Goal: Task Accomplishment & Management: Manage account settings

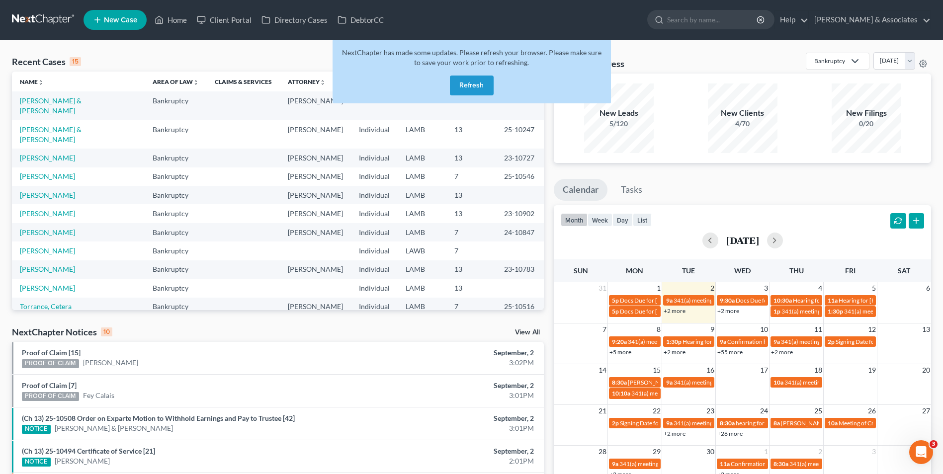
click at [476, 86] on button "Refresh" at bounding box center [472, 86] width 44 height 20
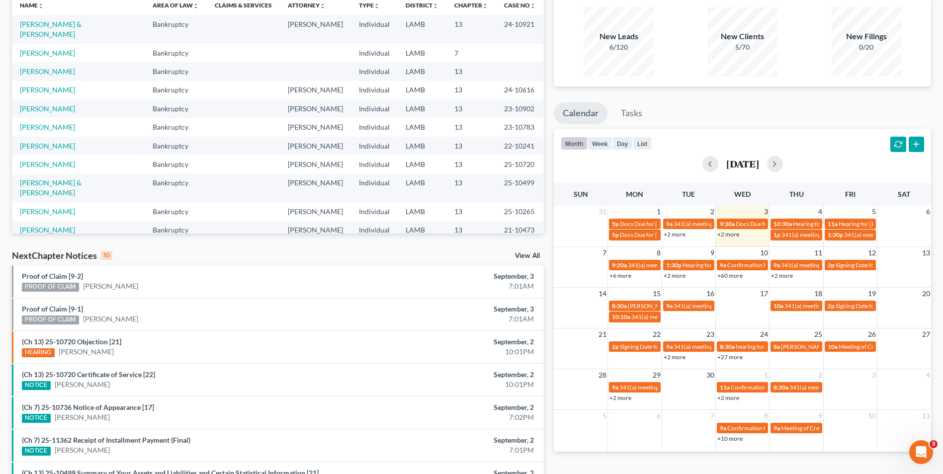
scroll to position [99, 0]
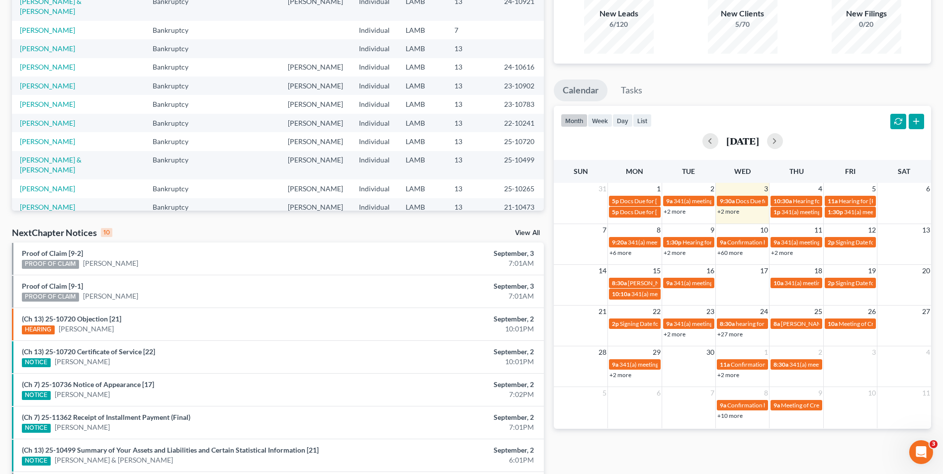
click at [721, 215] on link "+2 more" at bounding box center [728, 211] width 22 height 7
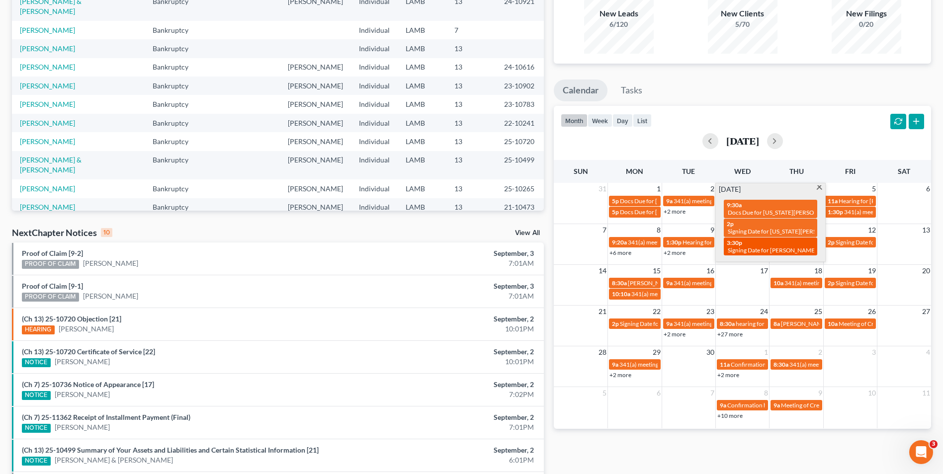
click at [754, 245] on div "3:30p Signing Date for [PERSON_NAME]" at bounding box center [769, 246] width 87 height 15
select select "Days"
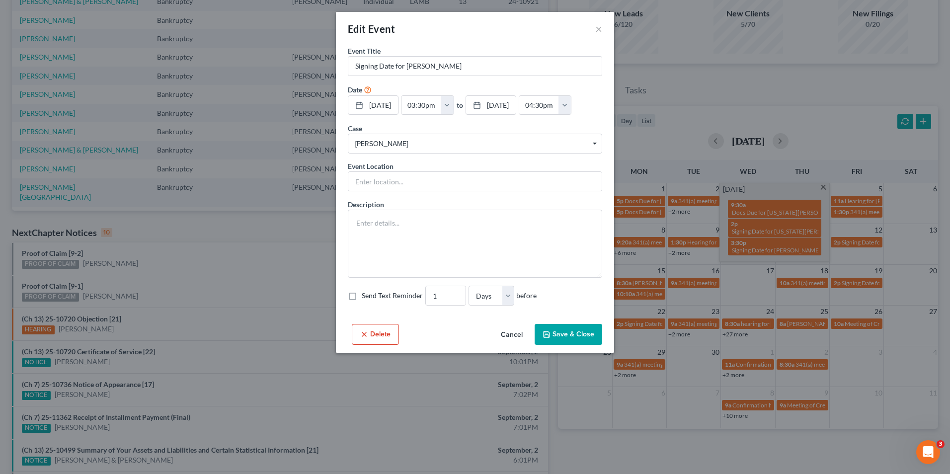
click at [594, 30] on div "Edit Event ×" at bounding box center [475, 29] width 278 height 34
click at [598, 31] on button "×" at bounding box center [598, 29] width 7 height 12
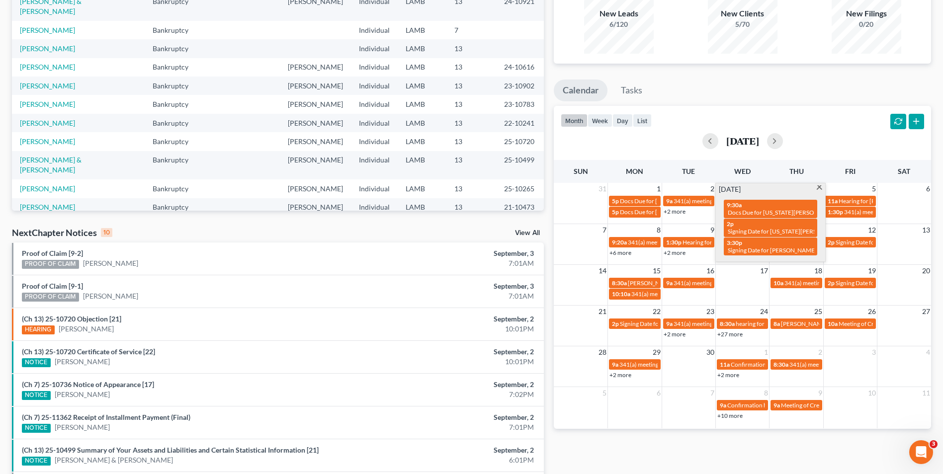
click at [449, 232] on div "NextChapter Notices 10 View All" at bounding box center [278, 235] width 532 height 16
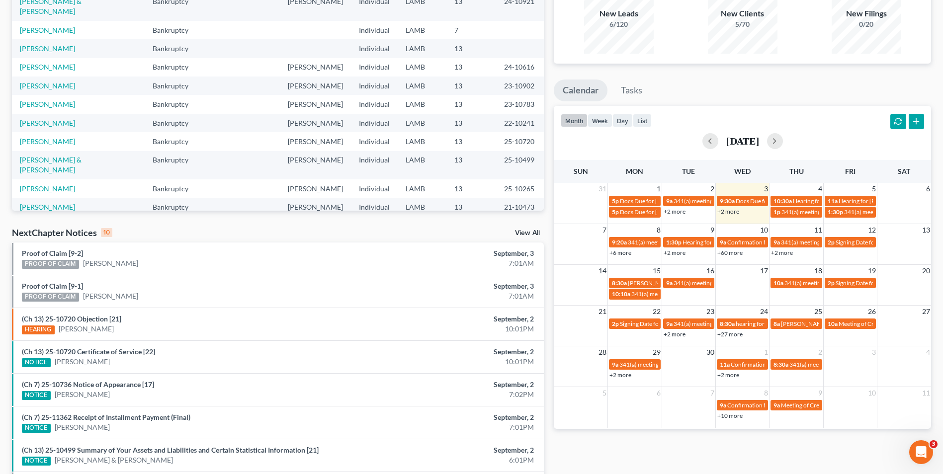
click at [734, 213] on link "+2 more" at bounding box center [728, 211] width 22 height 7
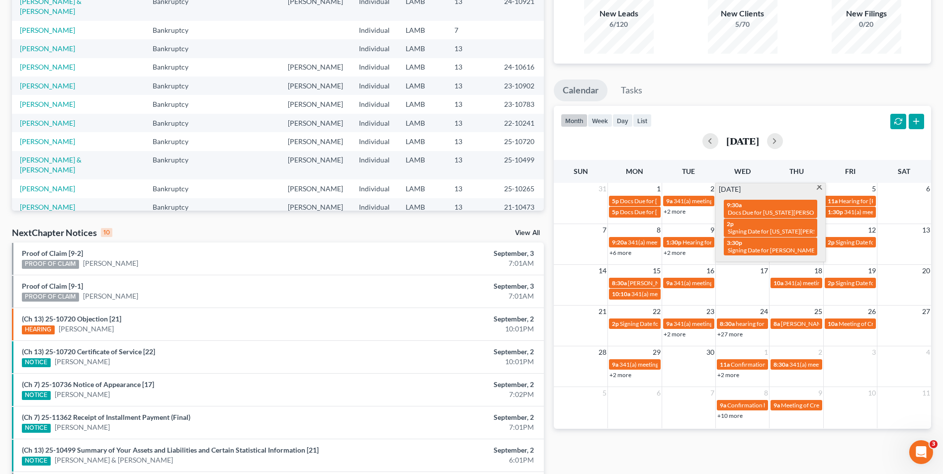
click at [729, 282] on td at bounding box center [742, 288] width 54 height 23
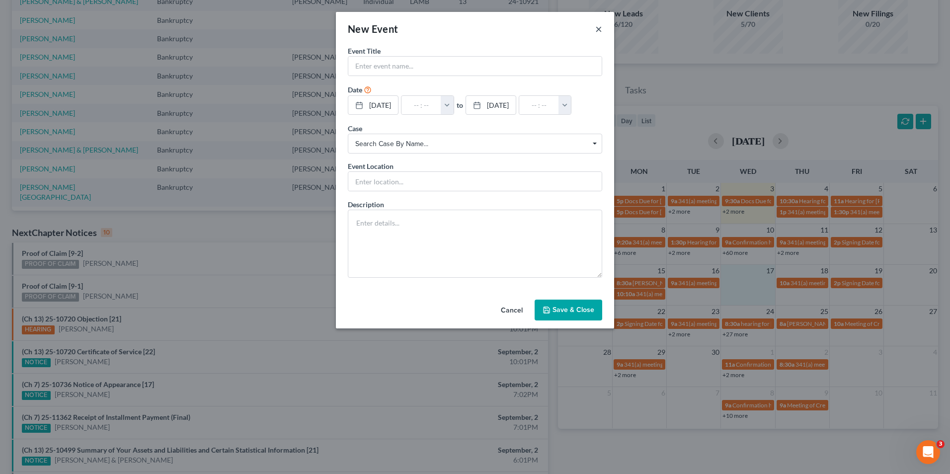
click at [598, 31] on button "×" at bounding box center [598, 29] width 7 height 12
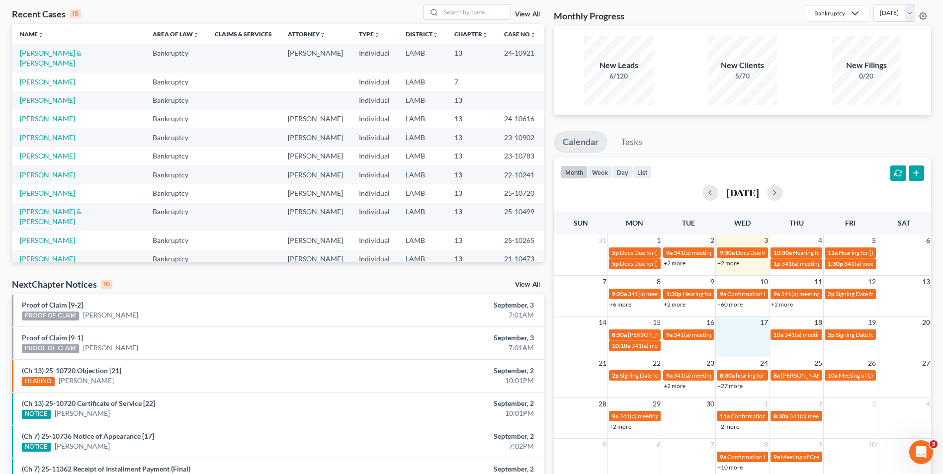
scroll to position [0, 0]
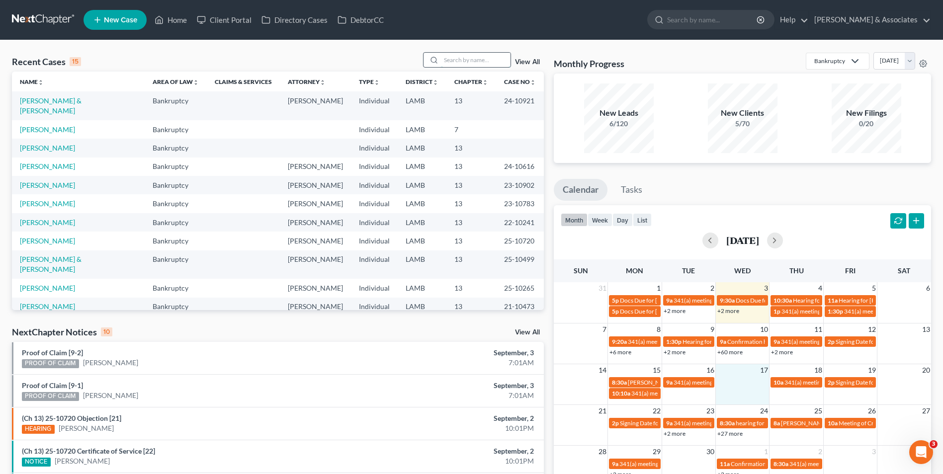
click at [478, 64] on input "search" at bounding box center [476, 60] width 70 height 14
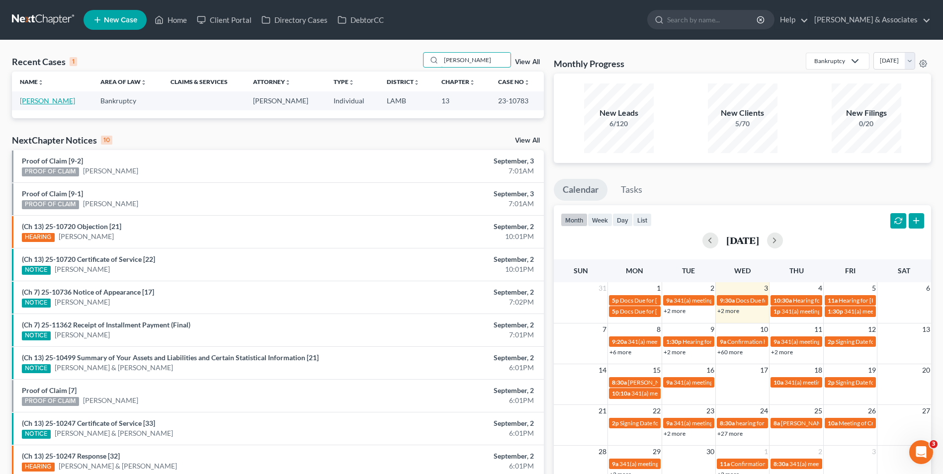
type input "[PERSON_NAME]"
click at [53, 102] on link "[PERSON_NAME]" at bounding box center [47, 100] width 55 height 8
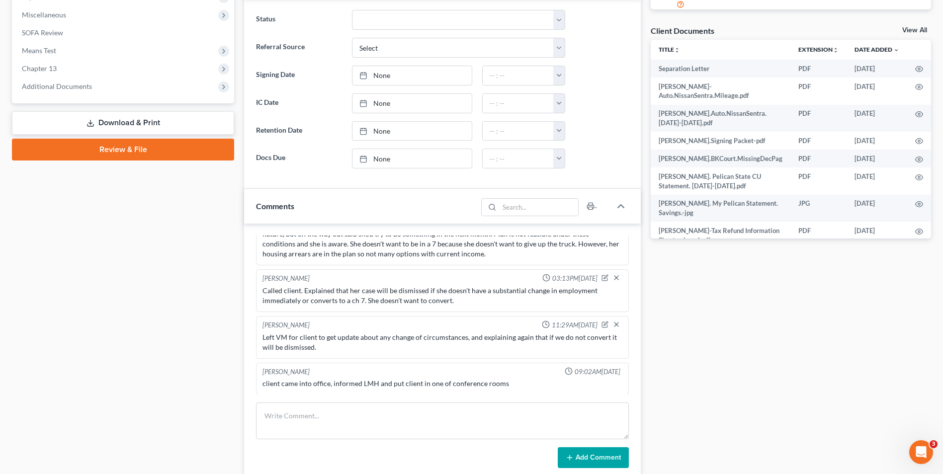
scroll to position [641, 0]
click at [309, 412] on textarea at bounding box center [442, 420] width 373 height 37
paste textarea "[PERSON_NAME] agreed to convert to 7, reaffirm car. Told it's 800, She will be …"
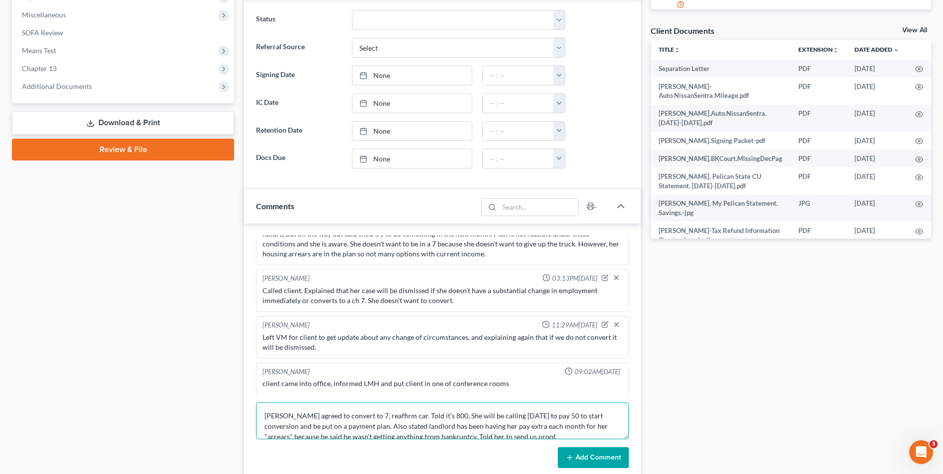
scroll to position [2, 0]
type textarea "[PERSON_NAME] agreed to convert to 7, reaffirm car. Told it's 800, She will be …"
click at [571, 455] on icon at bounding box center [569, 458] width 8 height 8
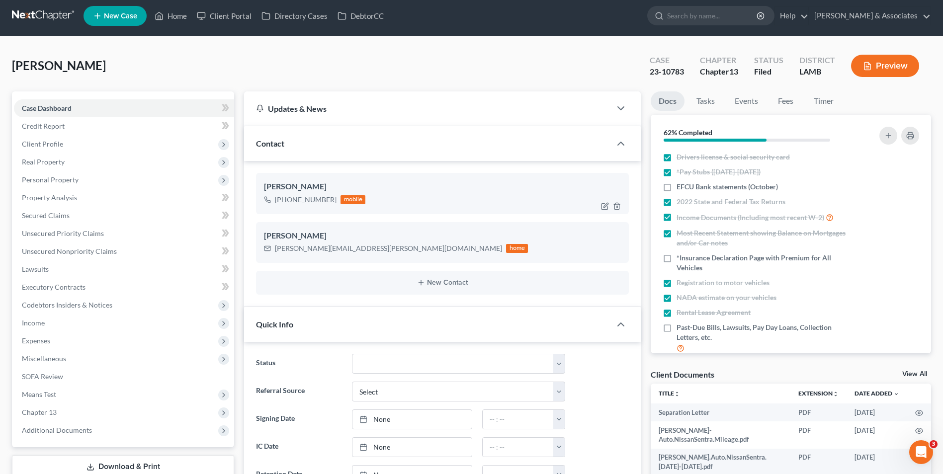
scroll to position [0, 0]
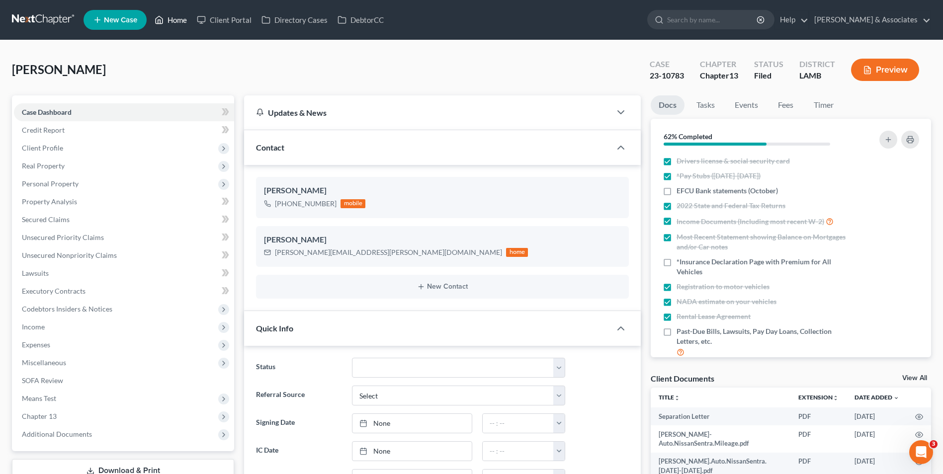
click at [181, 23] on link "Home" at bounding box center [171, 20] width 42 height 18
